Goal: Information Seeking & Learning: Learn about a topic

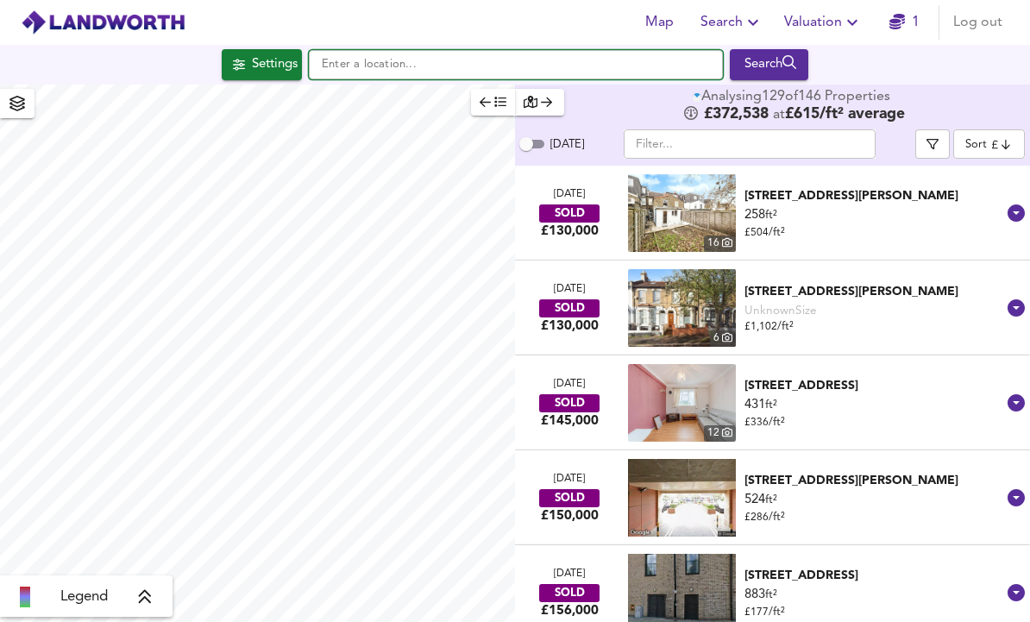
click at [349, 50] on input "text" at bounding box center [516, 64] width 414 height 29
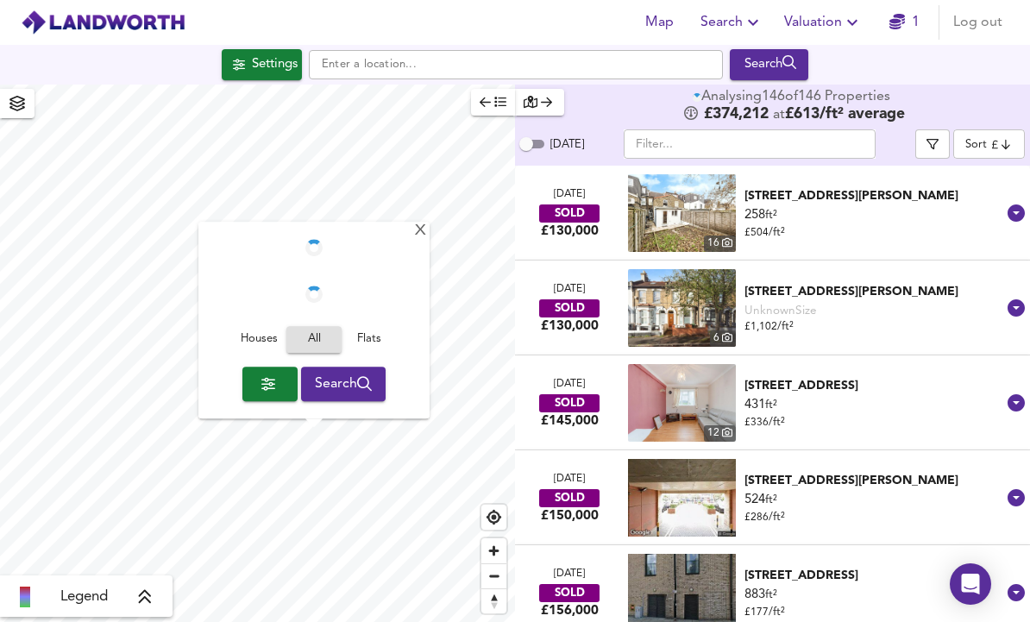
checkbox input "false"
checkbox input "true"
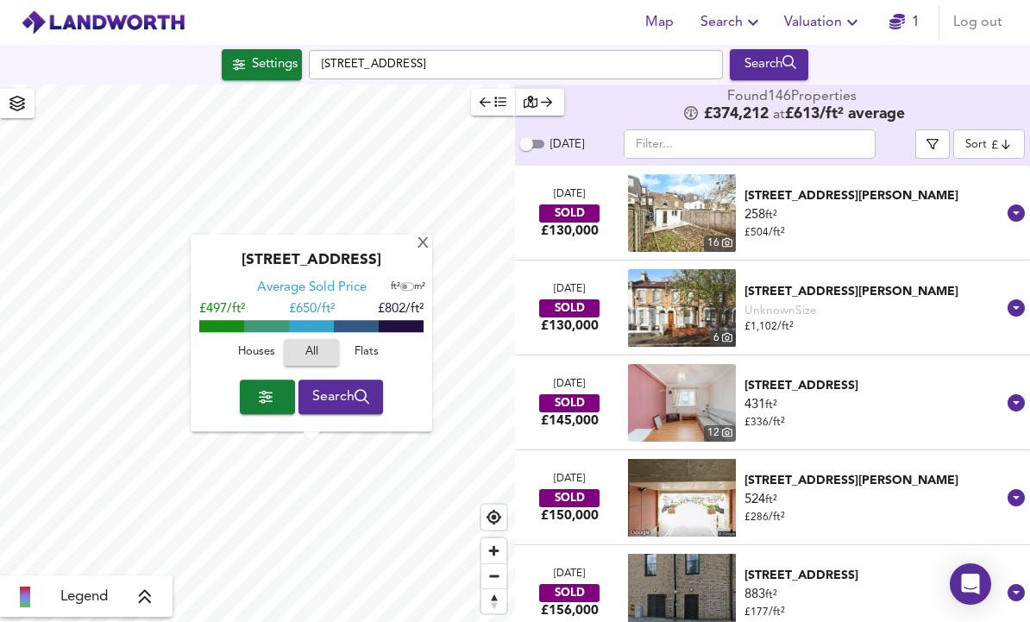
click at [460, 58] on input "[STREET_ADDRESS]" at bounding box center [516, 64] width 414 height 29
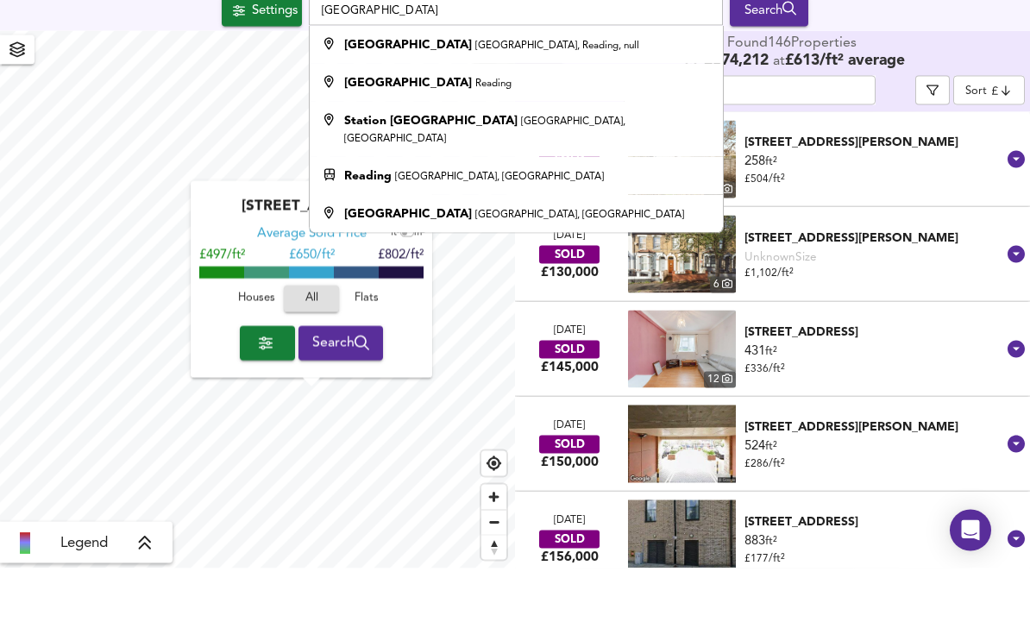
click at [365, 223] on strong "Reading" at bounding box center [367, 229] width 47 height 12
type input "Reading, [GEOGRAPHIC_DATA], [GEOGRAPHIC_DATA]"
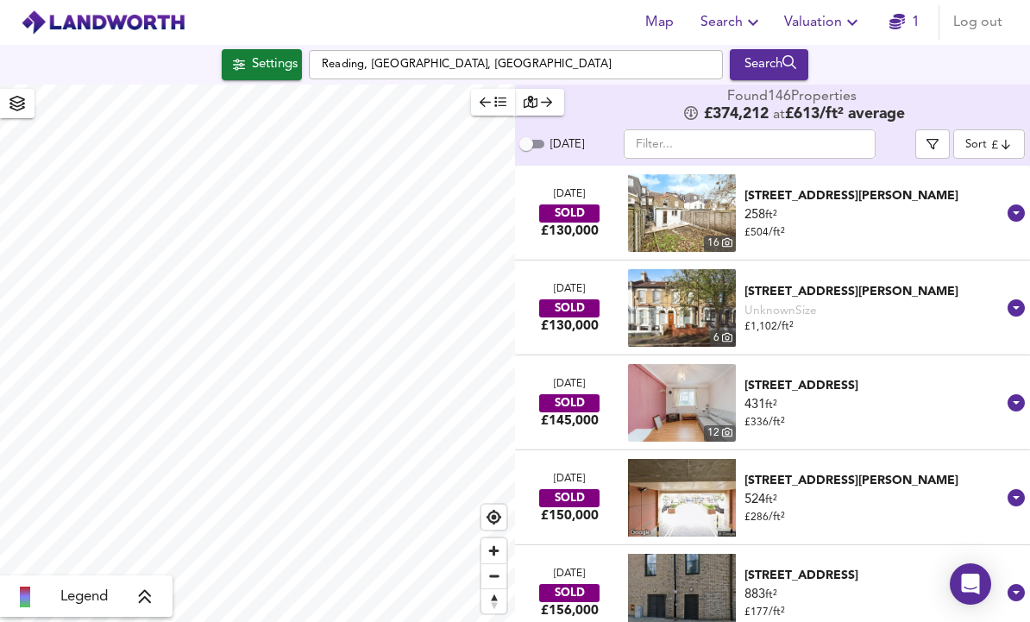
click at [242, 67] on span "Settings" at bounding box center [262, 65] width 72 height 22
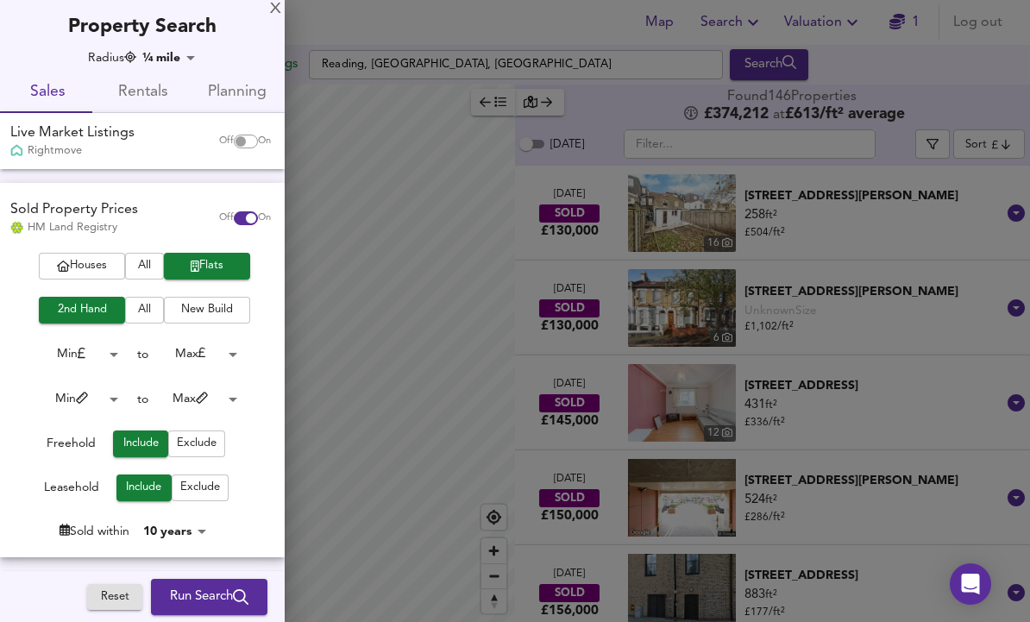
click at [239, 145] on input "checkbox" at bounding box center [240, 142] width 41 height 14
checkbox input "true"
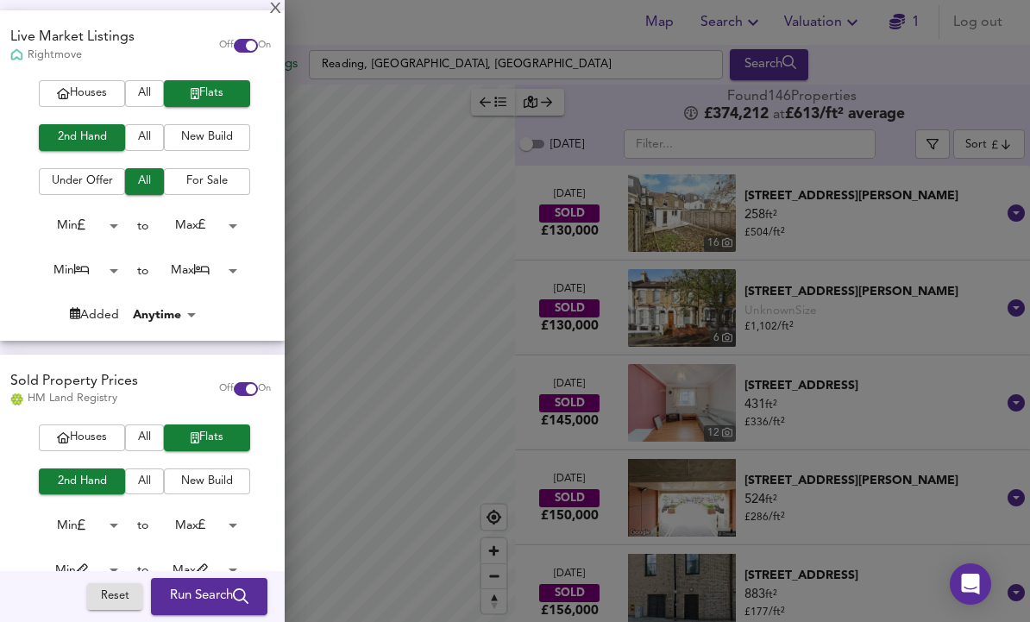
scroll to position [105, 0]
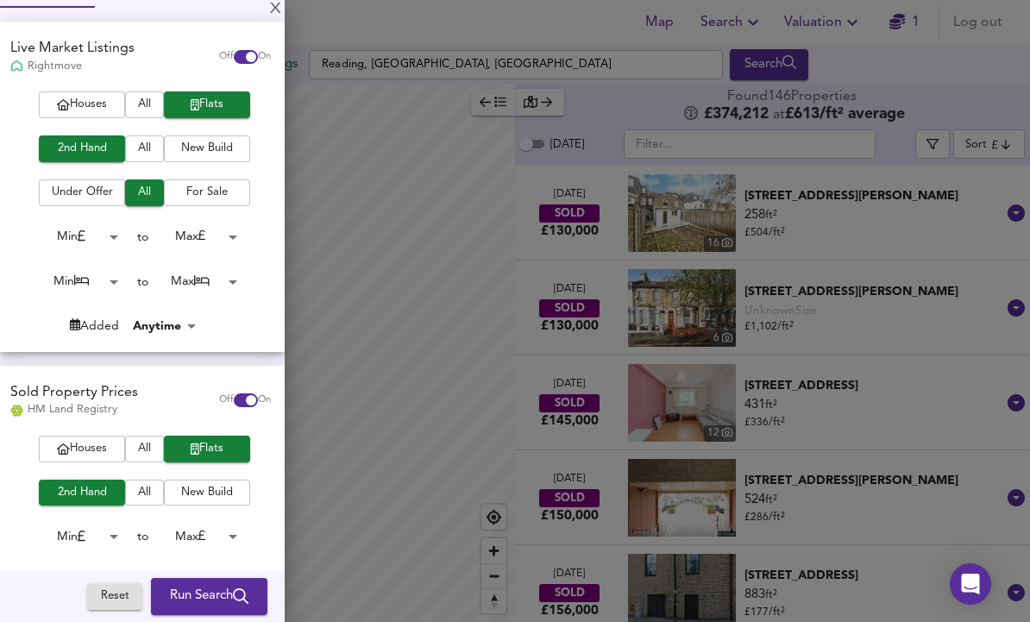
click at [202, 280] on body "Map Search Valuation 1 Log out Settings Reading, Station Road, Reading Search L…" at bounding box center [515, 311] width 1030 height 622
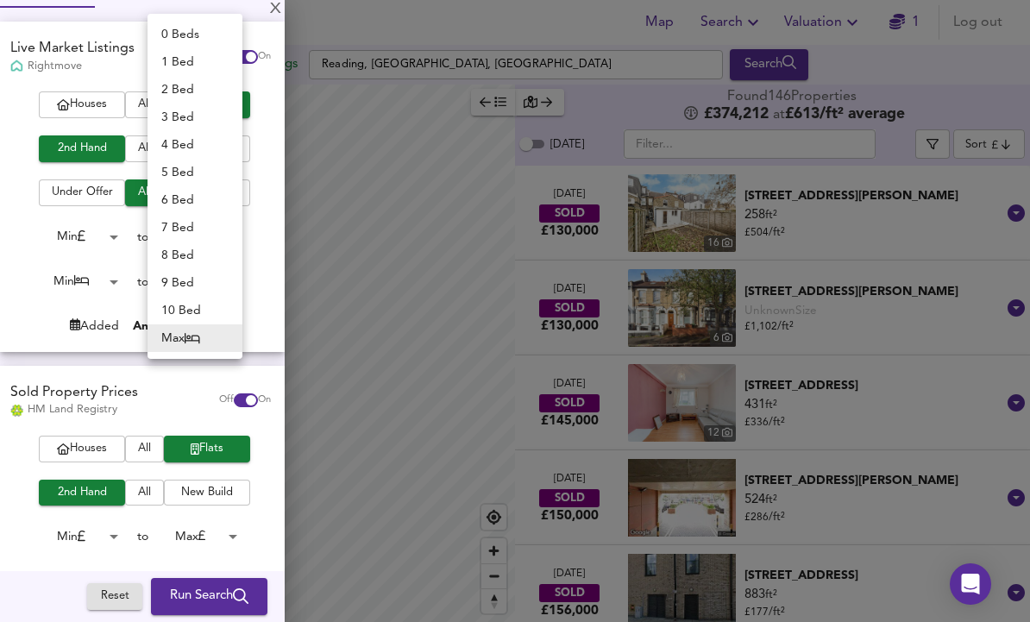
click at [179, 57] on li "1 Bed" at bounding box center [195, 62] width 95 height 28
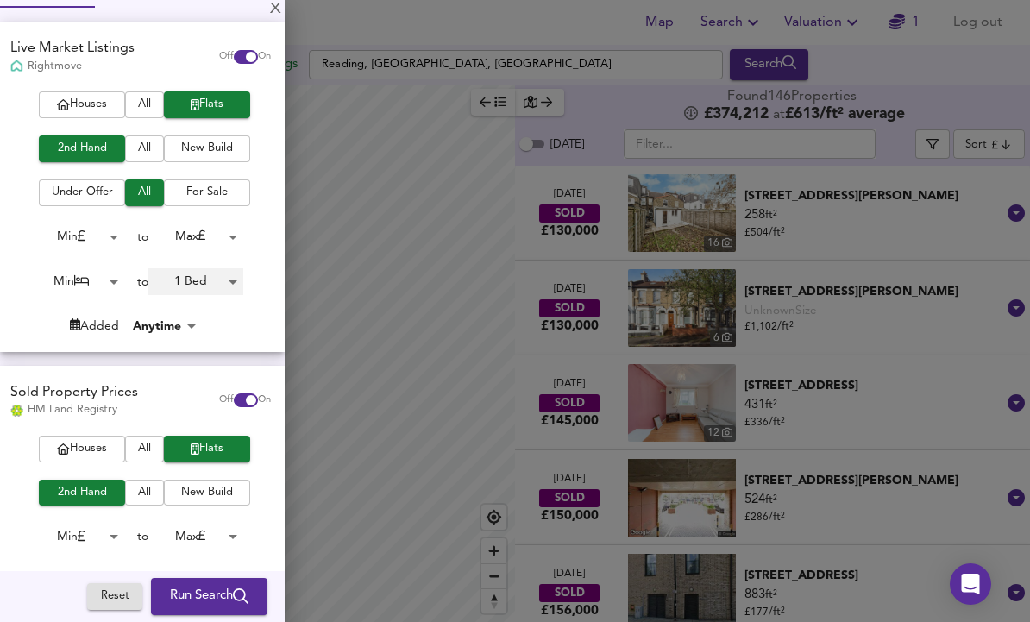
type input "1"
click at [80, 284] on body "Map Search Valuation 1 Log out Settings Reading, Station Road, Reading Search L…" at bounding box center [515, 311] width 1030 height 622
click at [67, 305] on li "1 Bed" at bounding box center [76, 307] width 95 height 28
type input "1"
click at [194, 229] on body "Map Search Valuation 1 Log out Settings Reading, Station Road, Reading Search L…" at bounding box center [515, 311] width 1030 height 622
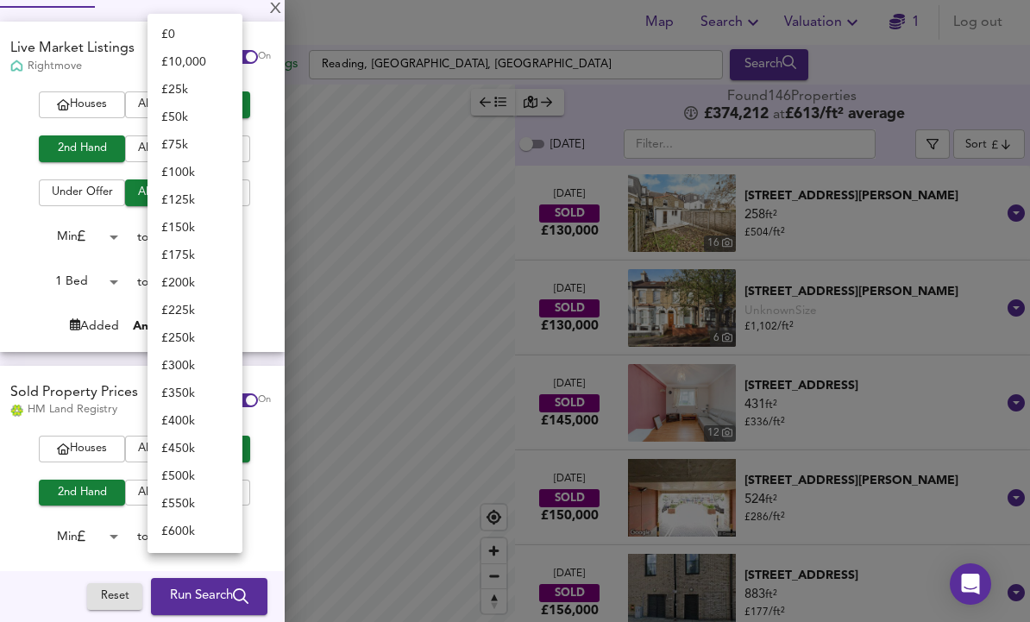
scroll to position [662, 0]
